Goal: Information Seeking & Learning: Learn about a topic

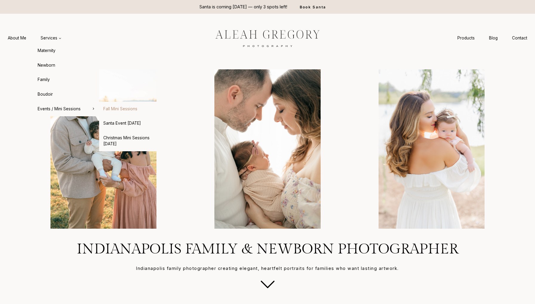
click at [118, 108] on link "Fall Mini Sessions" at bounding box center [132, 109] width 66 height 14
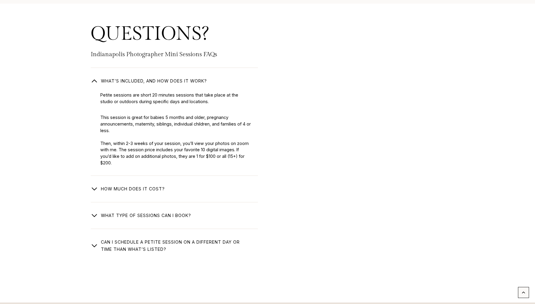
scroll to position [1820, 0]
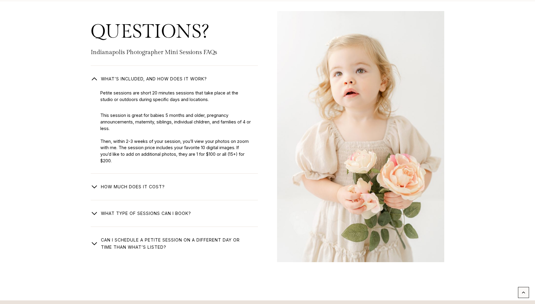
click at [119, 183] on span "How much does it cost?" at bounding box center [133, 186] width 64 height 7
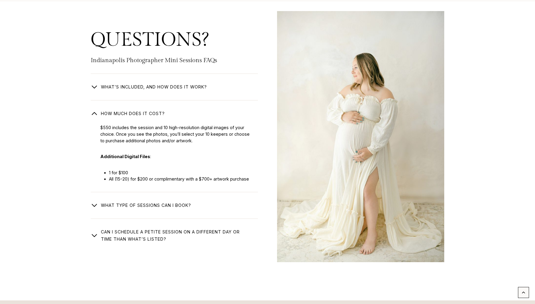
click at [108, 202] on span "What type of Sessions Can I book?" at bounding box center [146, 205] width 90 height 7
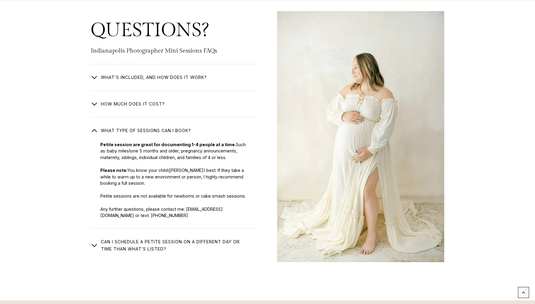
click at [113, 238] on span "Can I schedule a petite session on a different day or time than what’s listed?" at bounding box center [175, 245] width 148 height 14
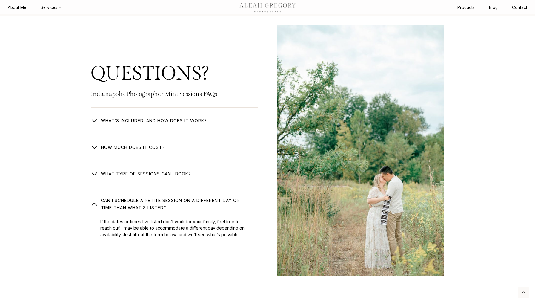
click at [91, 204] on div "QUESTIONS? Indianapolis Photographer Mini Sessions FAQs What’s included, and ho…" at bounding box center [267, 165] width 382 height 299
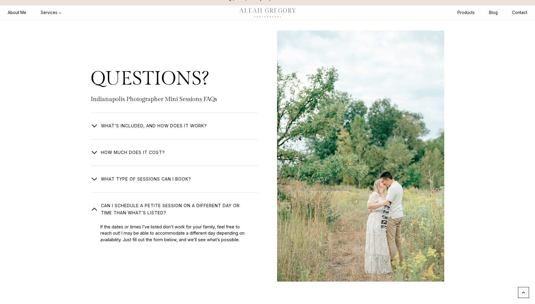
scroll to position [1797, 0]
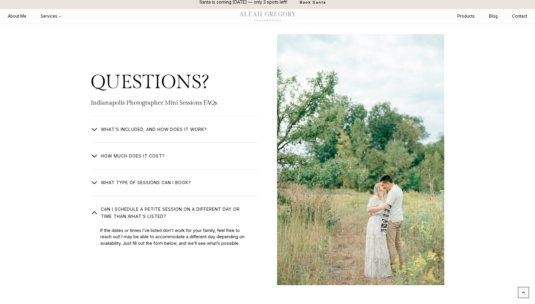
click at [130, 179] on span "What type of Sessions Can I book?" at bounding box center [146, 182] width 90 height 7
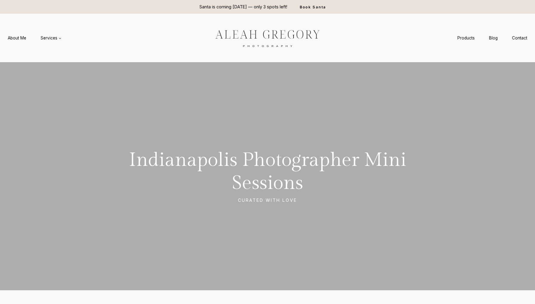
scroll to position [0, 0]
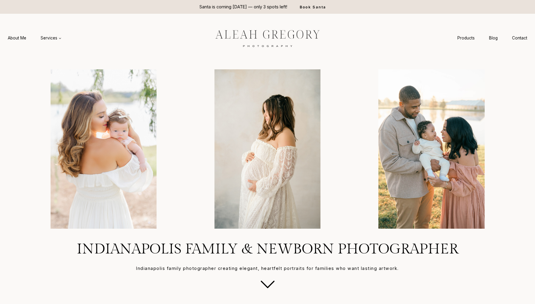
click at [339, 1] on div "Santa is coming Nov 15th — only 3 spots left! Book Santa" at bounding box center [267, 7] width 325 height 14
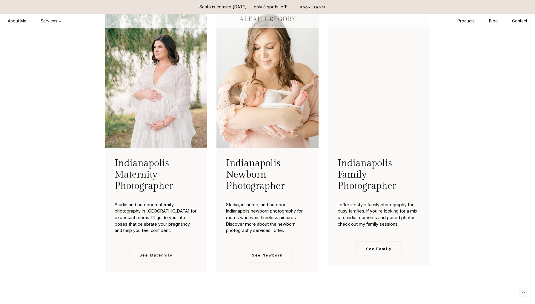
scroll to position [1339, 0]
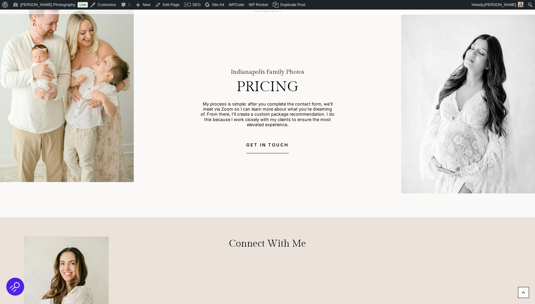
scroll to position [2871, 0]
click at [163, 3] on link "Edit Page" at bounding box center [164, 5] width 28 height 10
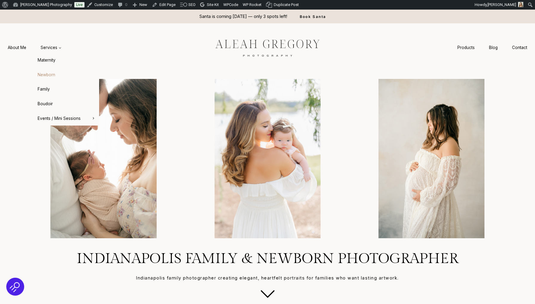
click at [53, 73] on link "Newborn" at bounding box center [66, 75] width 66 height 14
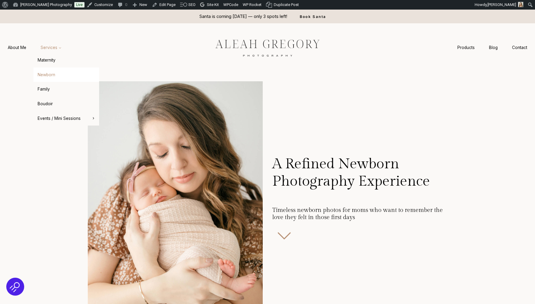
click at [53, 51] on link "Services Expand" at bounding box center [50, 47] width 35 height 11
click at [52, 58] on link "Maternity" at bounding box center [66, 60] width 66 height 14
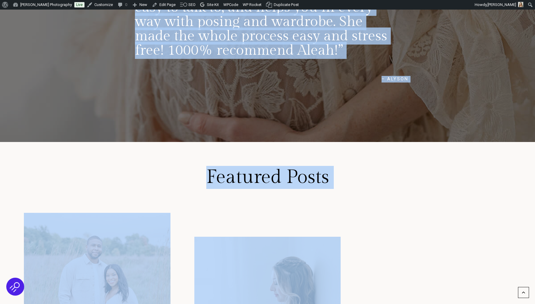
scroll to position [3332, 0]
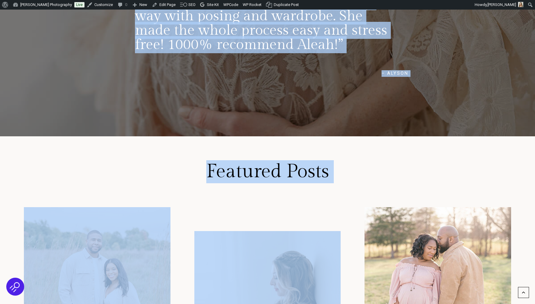
drag, startPoint x: 275, startPoint y: 160, endPoint x: 259, endPoint y: 303, distance: 144.9
copy div "Your Maternity Photography Experience I’ll help you feel comfortable and confid…"
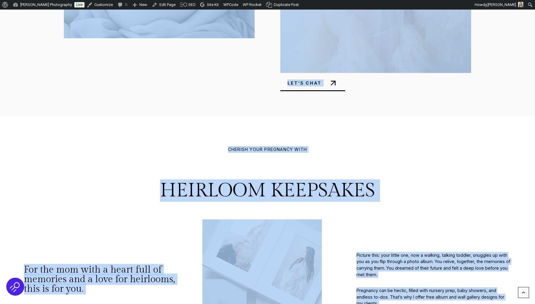
scroll to position [2591, 0]
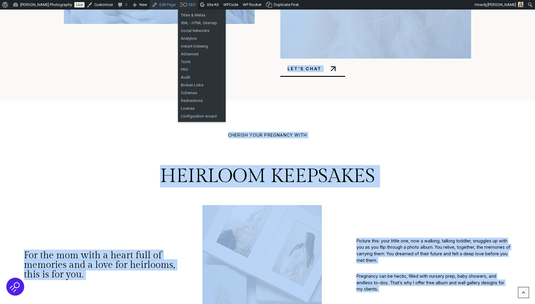
click at [170, 5] on link "Edit Page" at bounding box center [164, 5] width 28 height 10
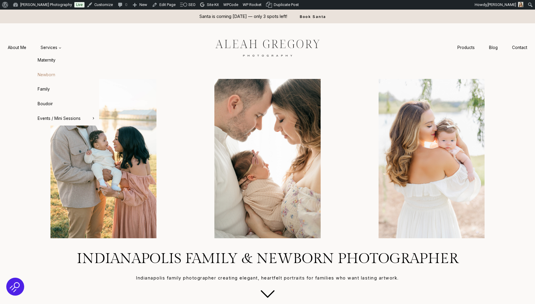
click at [46, 71] on link "Newborn" at bounding box center [66, 75] width 66 height 14
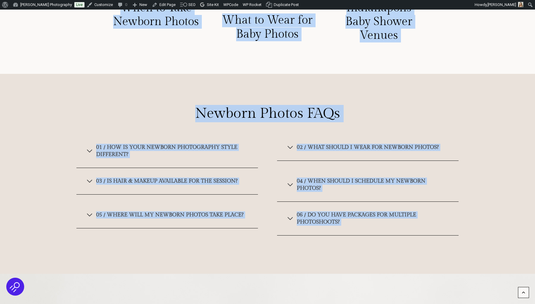
scroll to position [3734, 0]
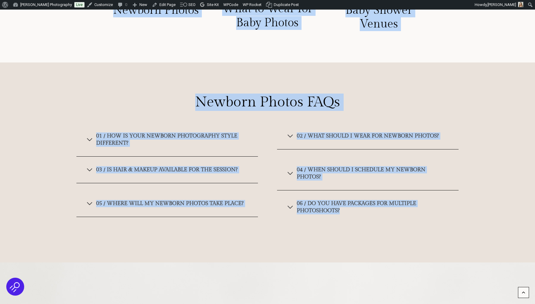
drag, startPoint x: 274, startPoint y: 113, endPoint x: 347, endPoint y: 210, distance: 121.1
copy div "A Refined Newborn Photography Experience Timeless newborn photos for moms who w…"
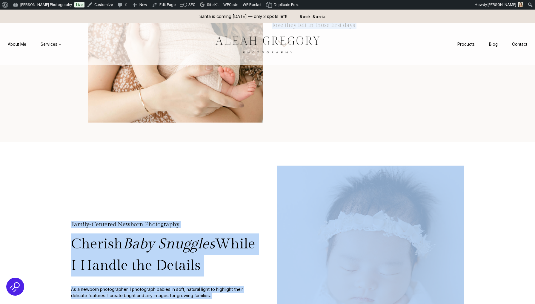
scroll to position [7, 0]
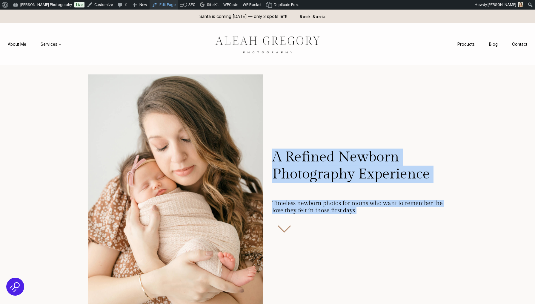
click at [163, 5] on link "Edit Page" at bounding box center [164, 5] width 28 height 10
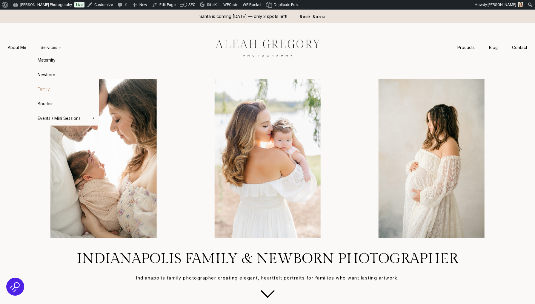
click at [43, 87] on link "Family" at bounding box center [66, 89] width 66 height 14
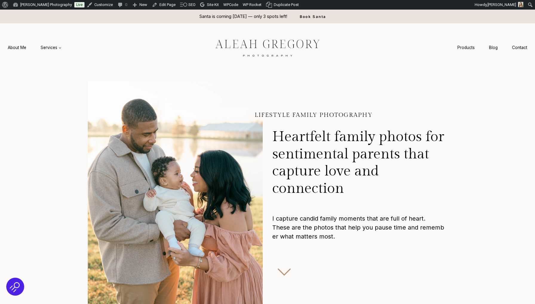
click at [311, 127] on h2 "Heartfelt family photos for sentimental parents that capture love and connection" at bounding box center [359, 163] width 175 height 85
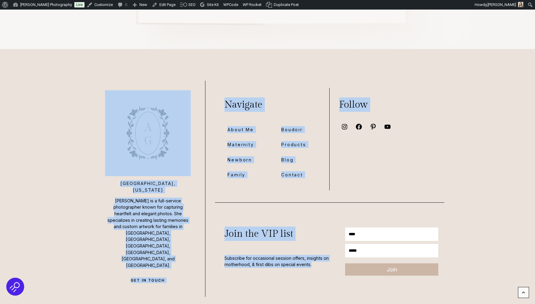
scroll to position [3763, 0]
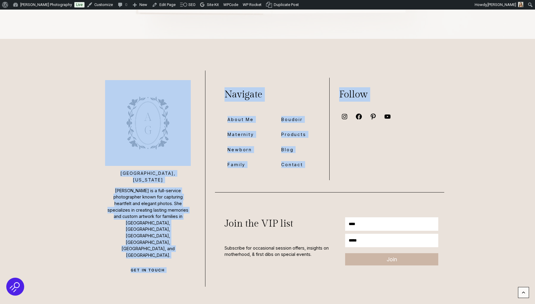
drag, startPoint x: 255, startPoint y: 114, endPoint x: 414, endPoint y: 141, distance: 161.1
copy div "Lifestyle Family Photography Heartfelt family photos for sentimental parents th…"
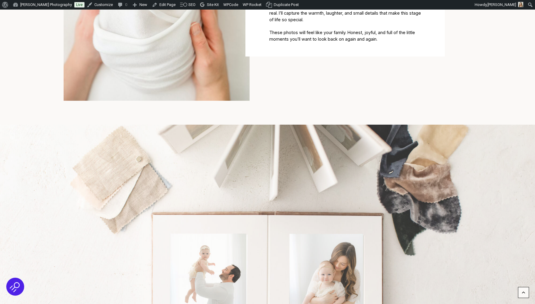
scroll to position [233, 0]
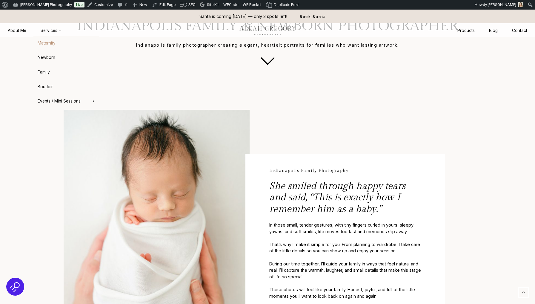
click at [52, 38] on link "Maternity" at bounding box center [66, 43] width 66 height 14
